Goal: Find contact information: Find contact information

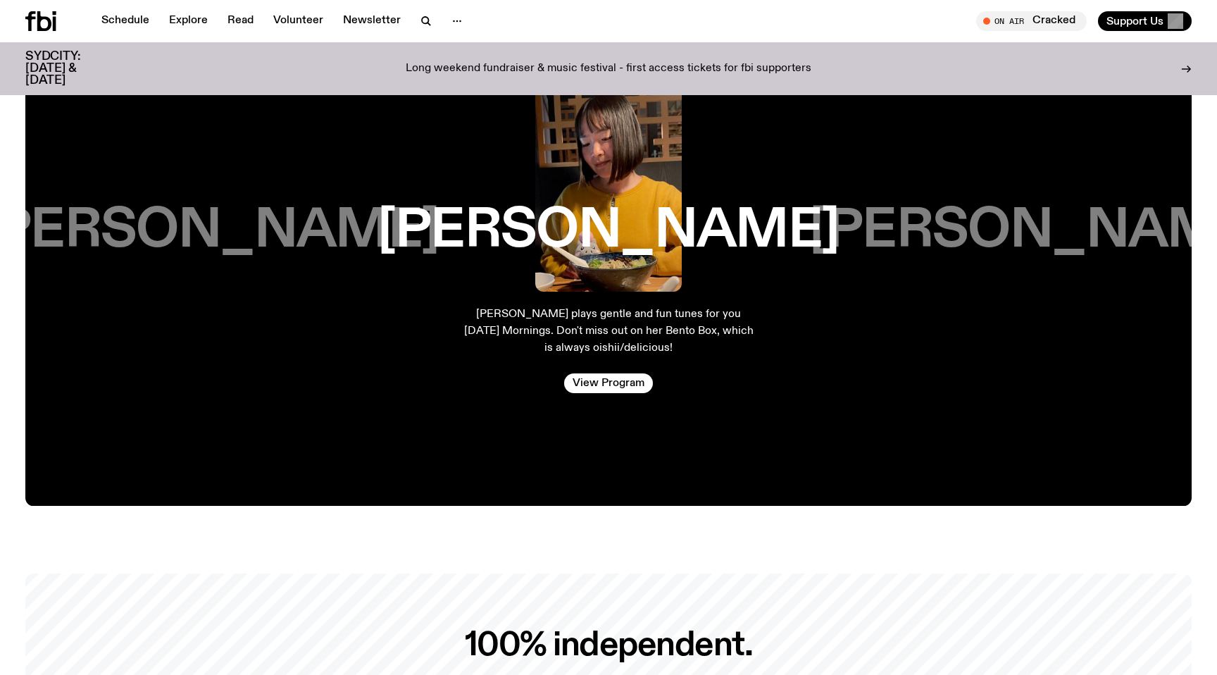
scroll to position [2586, 0]
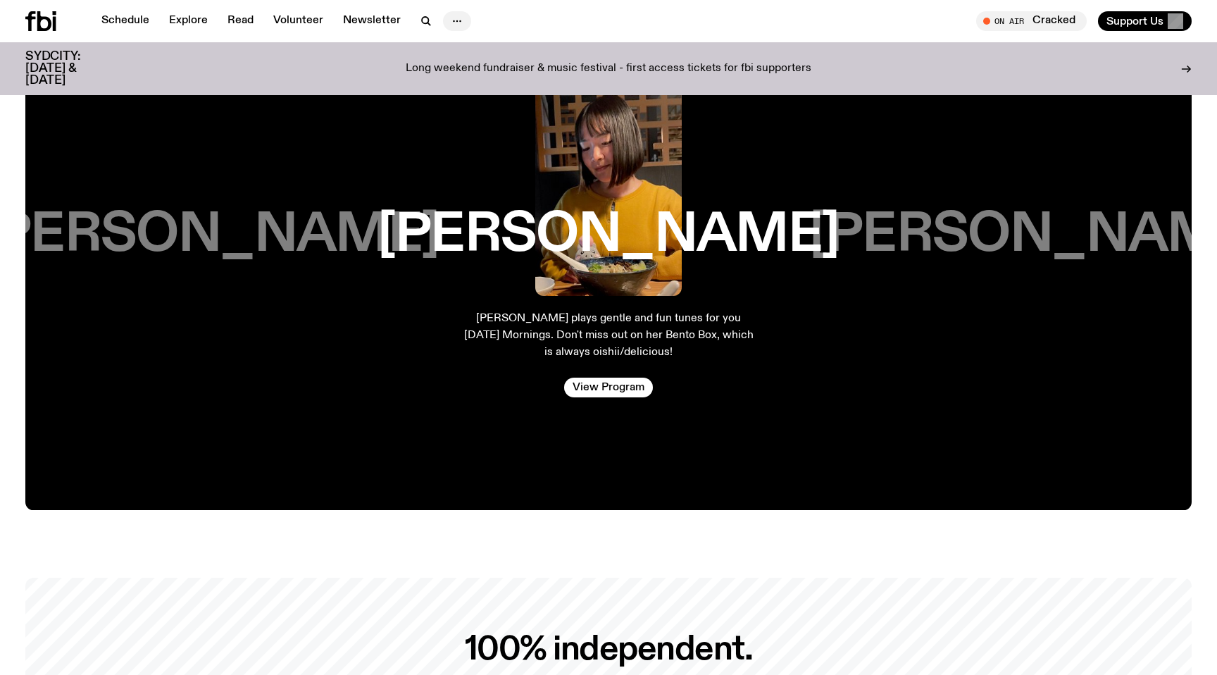
click at [449, 23] on icon "button" at bounding box center [457, 21] width 17 height 17
click at [454, 77] on link "Contact" at bounding box center [457, 75] width 70 height 20
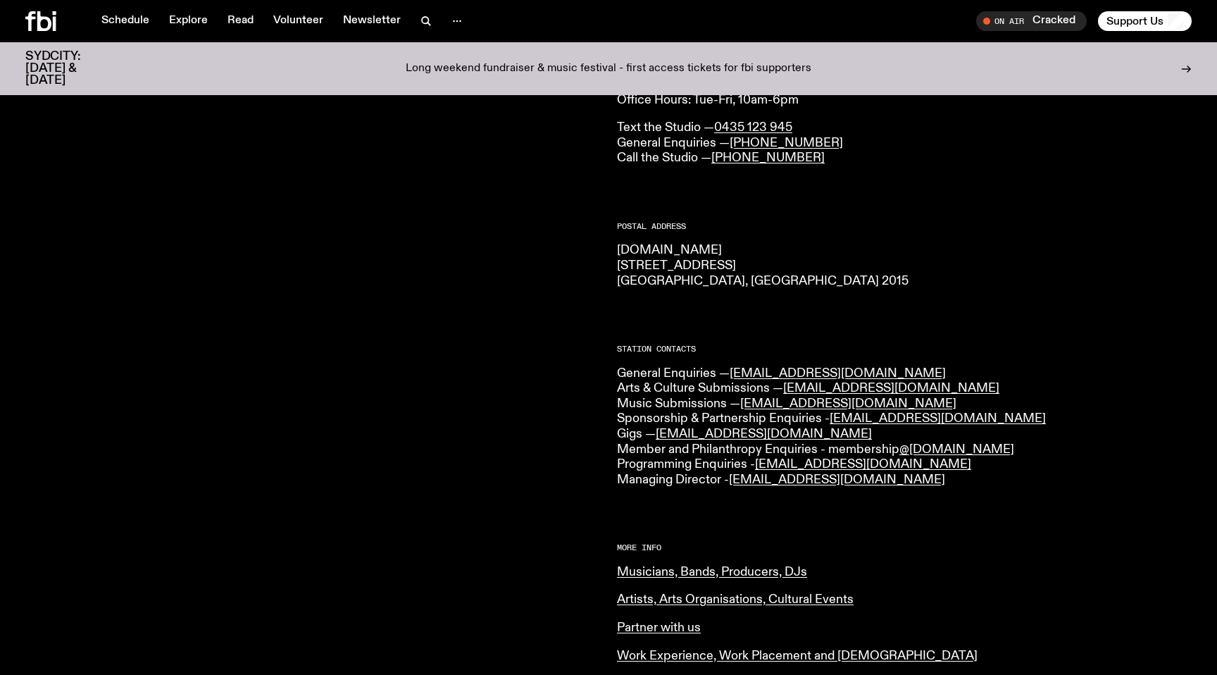
scroll to position [128, 0]
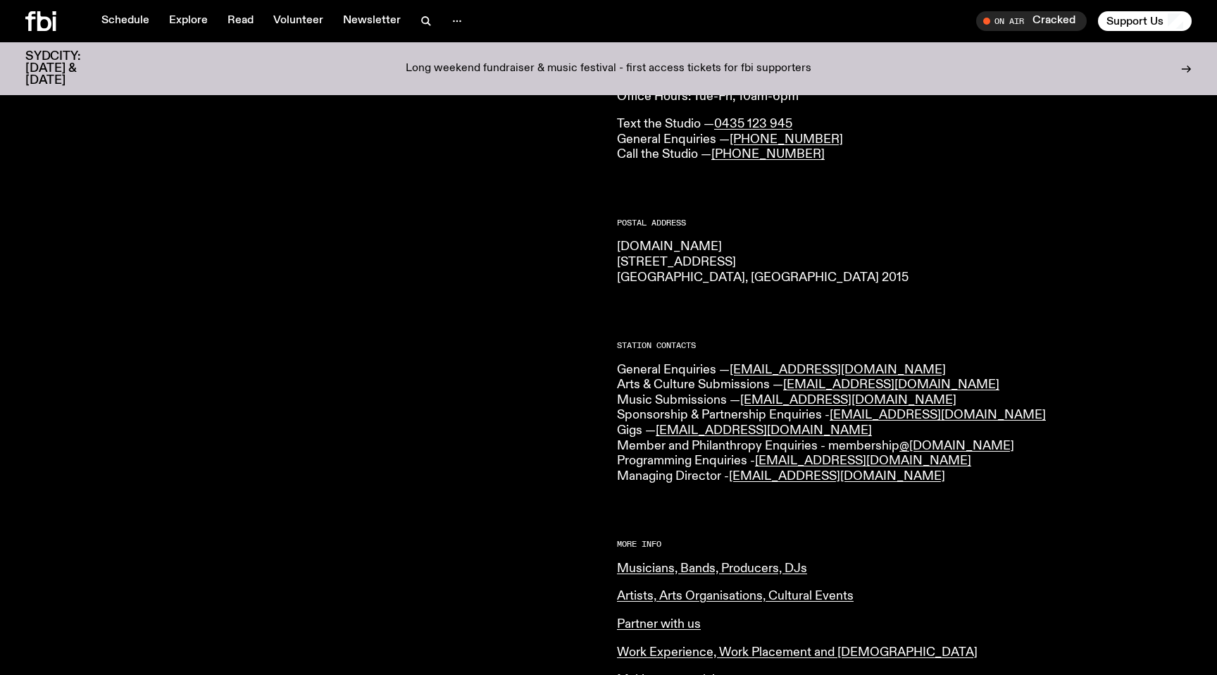
click at [50, 25] on icon at bounding box center [44, 21] width 14 height 20
